Goal: Task Accomplishment & Management: Complete application form

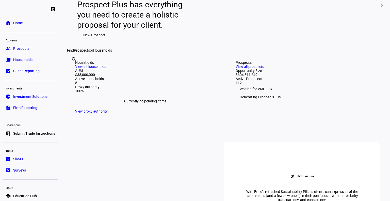
scroll to position [66, 0]
click at [31, 52] on link "group Prospects" at bounding box center [30, 48] width 55 height 10
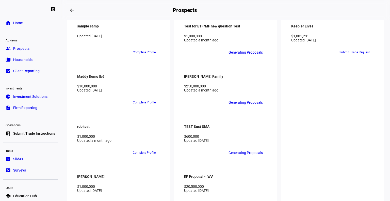
scroll to position [595, 0]
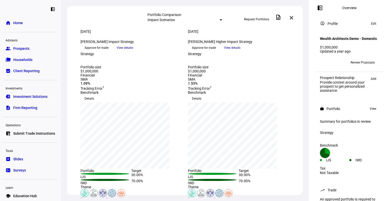
scroll to position [29, 0]
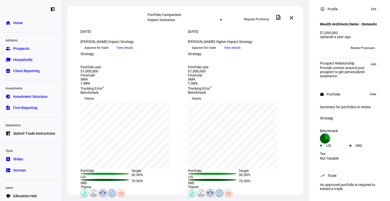
click at [263, 18] on span "Request Portfolios" at bounding box center [256, 19] width 25 height 8
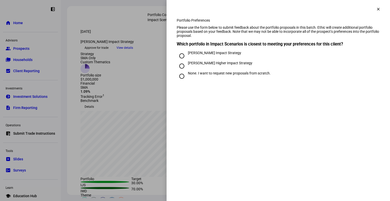
click at [200, 55] on div "[PERSON_NAME] Impact Strategy" at bounding box center [214, 53] width 53 height 4
click at [187, 61] on input "[PERSON_NAME] Impact Strategy" at bounding box center [182, 56] width 10 height 10
radio input "true"
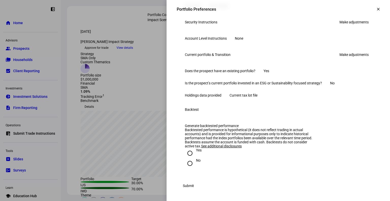
scroll to position [256, 0]
click at [357, 59] on link "Make adjustments" at bounding box center [353, 55] width 35 height 8
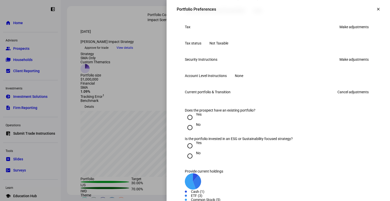
scroll to position [186, 0]
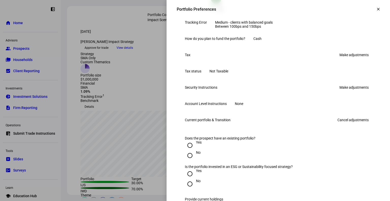
click at [342, 59] on link "Make adjustments" at bounding box center [353, 55] width 35 height 8
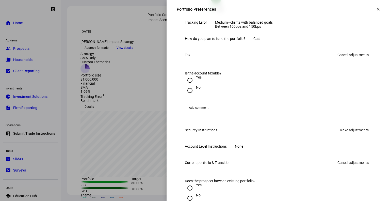
click at [192, 86] on div at bounding box center [190, 80] width 12 height 12
radio input "true"
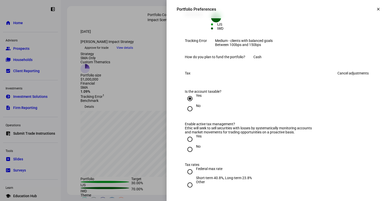
scroll to position [168, 0]
click at [343, 77] on link "Cancel adjustments" at bounding box center [352, 73] width 37 height 8
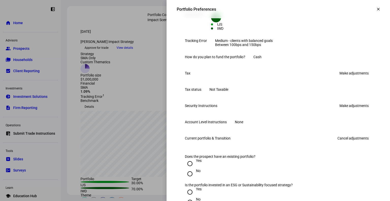
click at [354, 110] on link "Make adjustments" at bounding box center [353, 106] width 35 height 8
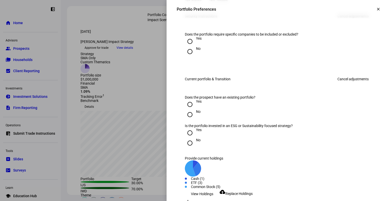
scroll to position [257, 0]
click at [352, 20] on link "Cancel adjustments" at bounding box center [352, 16] width 37 height 8
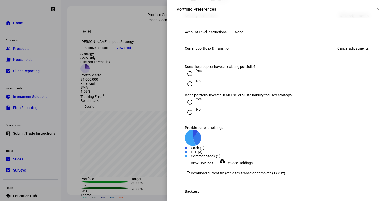
click at [354, 52] on link "Cancel adjustments" at bounding box center [352, 48] width 37 height 8
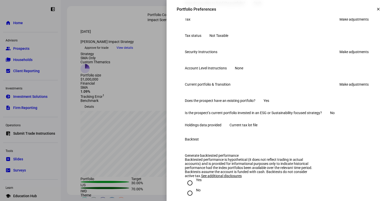
scroll to position [220, 0]
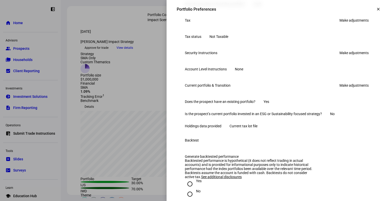
click at [375, 12] on span at bounding box center [378, 9] width 12 height 12
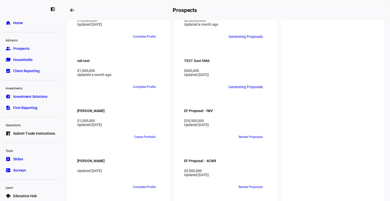
scroll to position [709, 0]
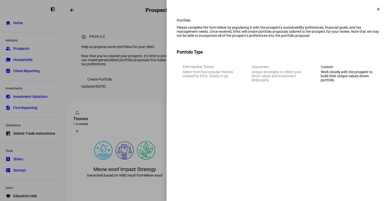
click at [340, 82] on div "Work closely with the prospect to build their unique values driven portfolio." at bounding box center [347, 76] width 53 height 12
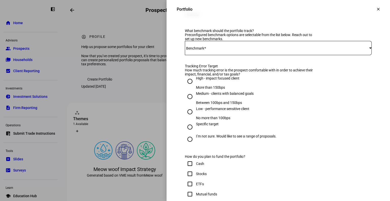
scroll to position [192, 0]
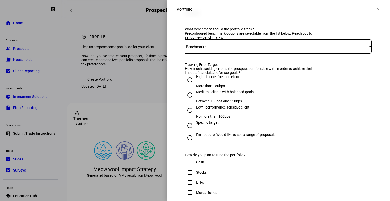
click at [239, 48] on span at bounding box center [277, 46] width 184 height 4
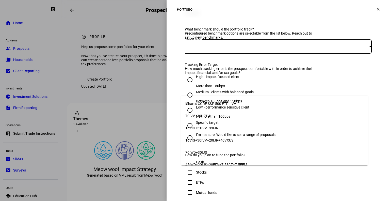
click at [238, 100] on mat-option "iShares CORE S&P 500 ETF - IVV" at bounding box center [274, 103] width 186 height 12
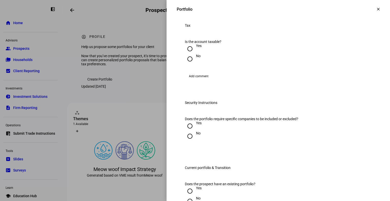
scroll to position [404, 0]
click at [190, 53] on input "Yes" at bounding box center [190, 48] width 10 height 10
radio input "true"
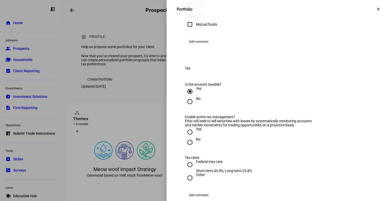
scroll to position [351, 0]
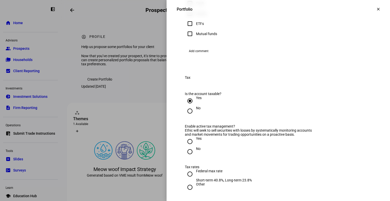
click at [199, 15] on div "Stocks" at bounding box center [201, 13] width 11 height 4
click at [195, 19] on input "Stocks" at bounding box center [190, 13] width 10 height 10
checkbox input "true"
click at [196, 26] on div "ETFs" at bounding box center [200, 24] width 8 height 4
click at [192, 29] on input "ETFs" at bounding box center [190, 24] width 10 height 10
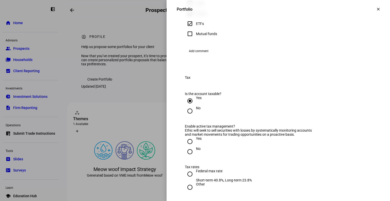
checkbox input "true"
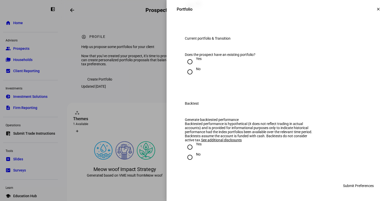
scroll to position [648, 0]
click at [196, 61] on div "Yes" at bounding box center [199, 59] width 6 height 4
click at [194, 67] on input "Yes" at bounding box center [190, 62] width 10 height 10
radio input "true"
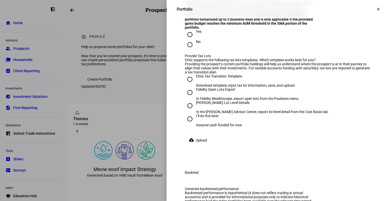
scroll to position [761, 0]
